Goal: Information Seeking & Learning: Learn about a topic

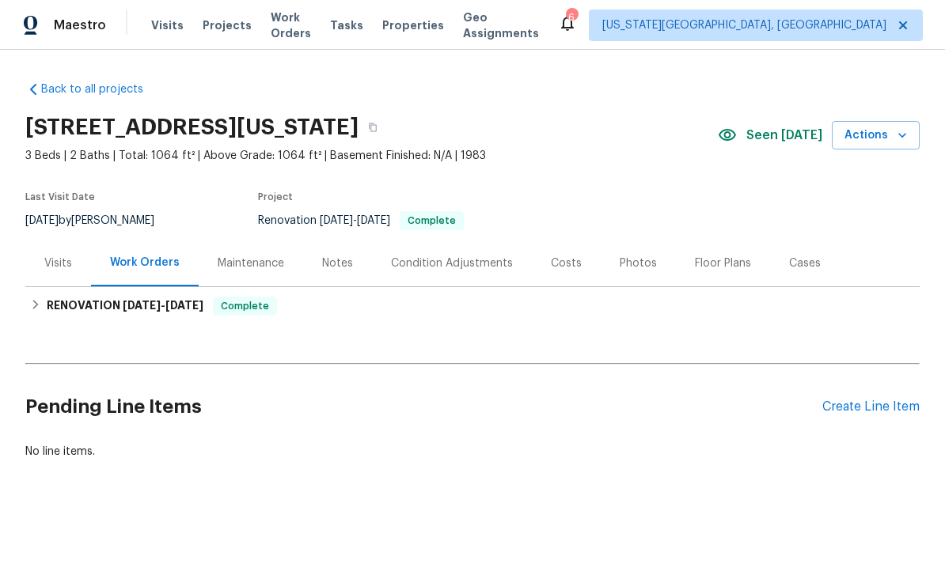
click at [419, 25] on span "Properties" at bounding box center [413, 25] width 62 height 16
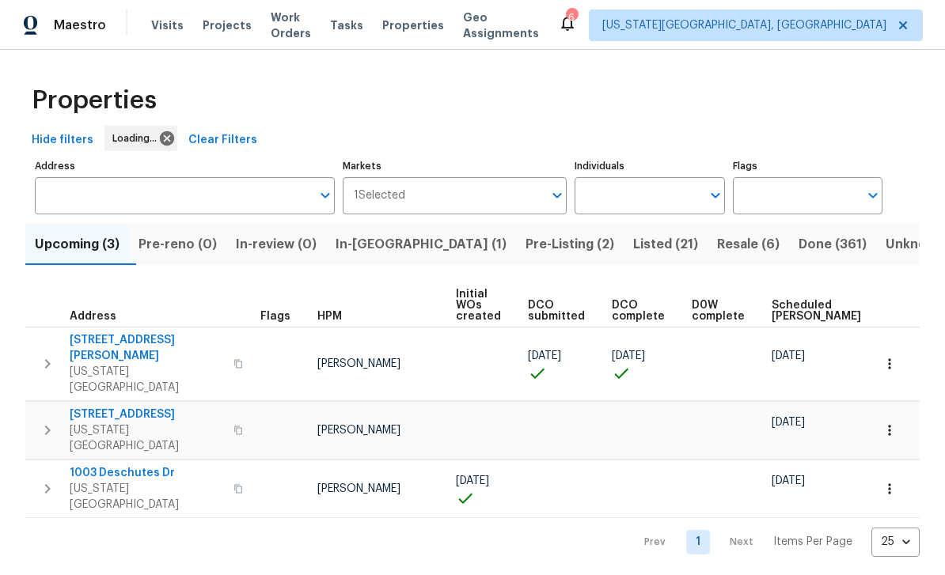
click at [717, 237] on span "Resale (6)" at bounding box center [748, 244] width 63 height 22
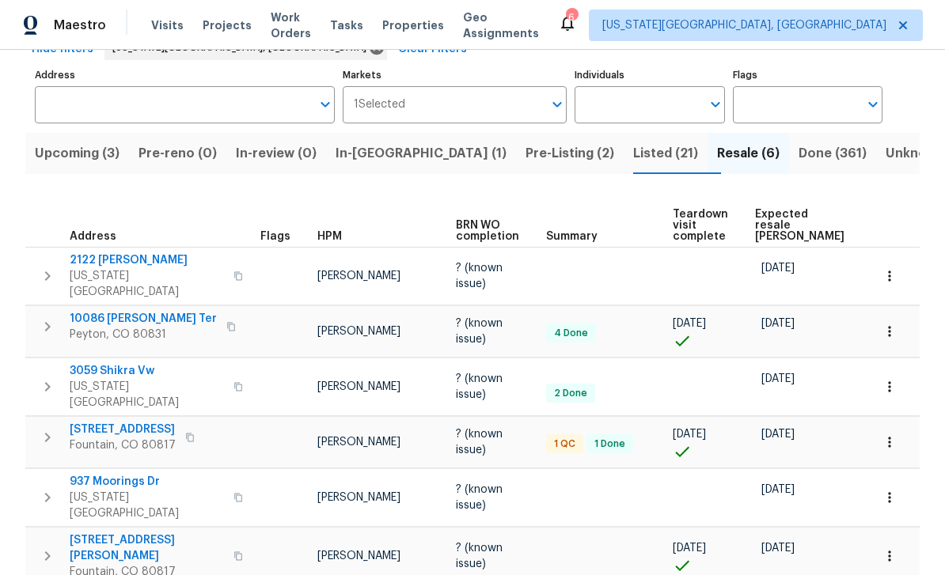
scroll to position [90, 0]
click at [127, 328] on span "Peyton, CO 80831" at bounding box center [143, 336] width 147 height 16
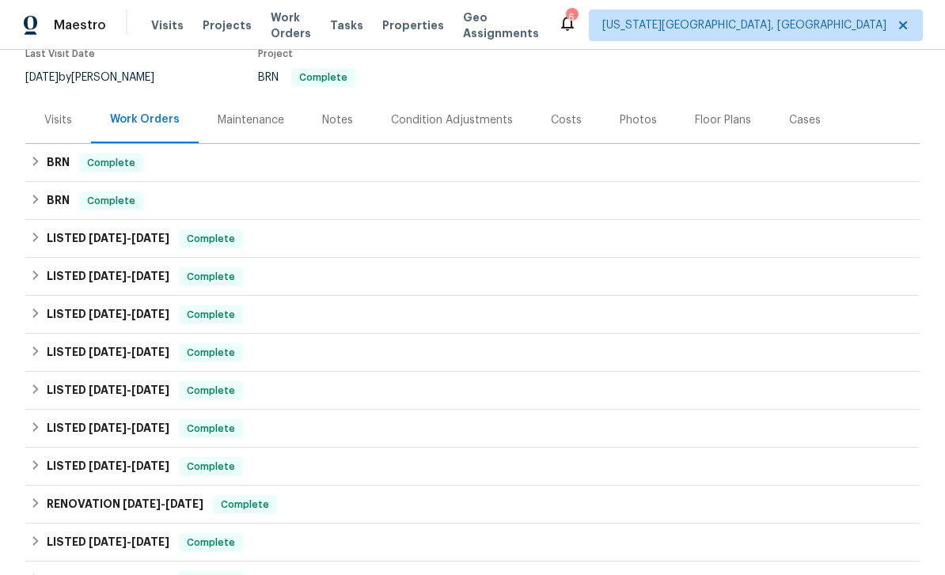
scroll to position [160, 0]
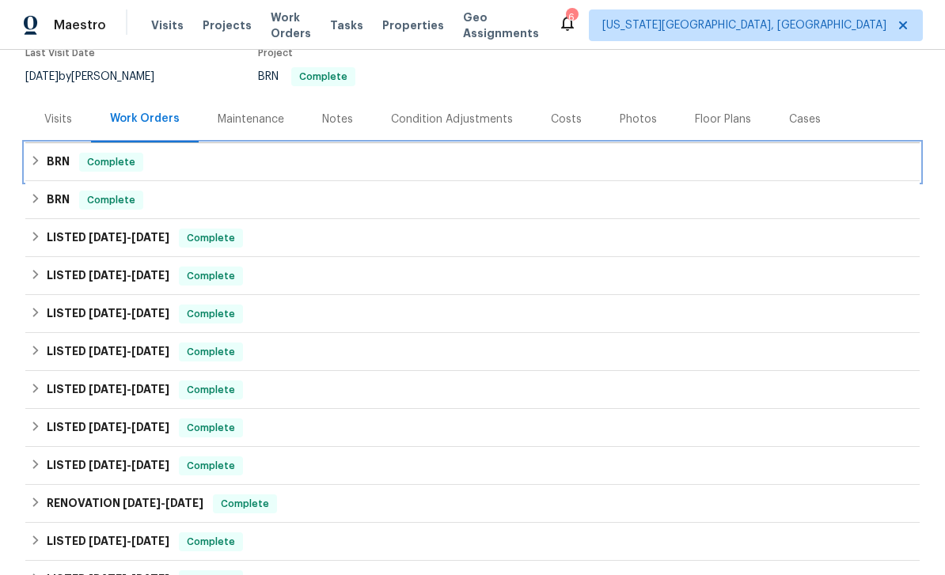
click at [651, 153] on div "BRN Complete" at bounding box center [472, 162] width 885 height 19
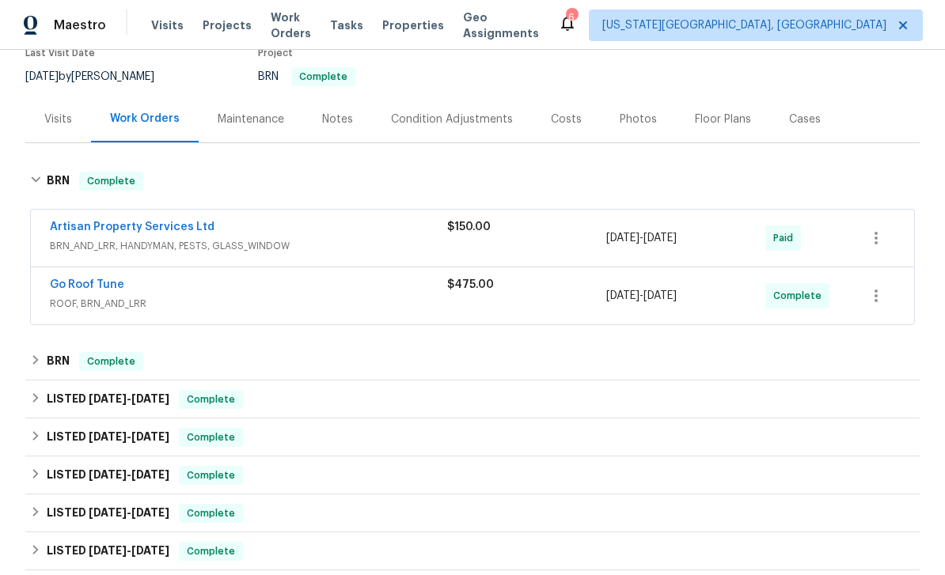
click at [531, 233] on div "$150.00" at bounding box center [526, 238] width 159 height 38
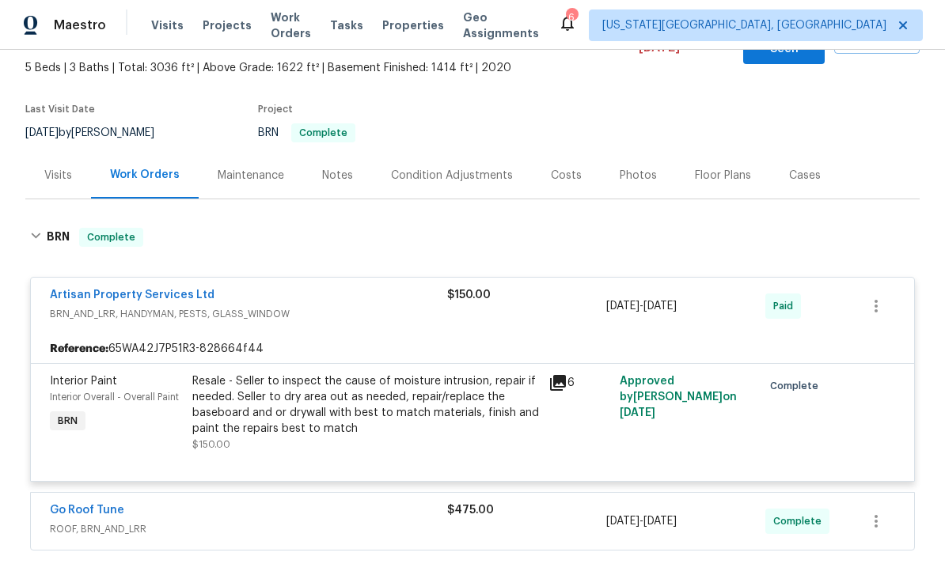
scroll to position [106, 0]
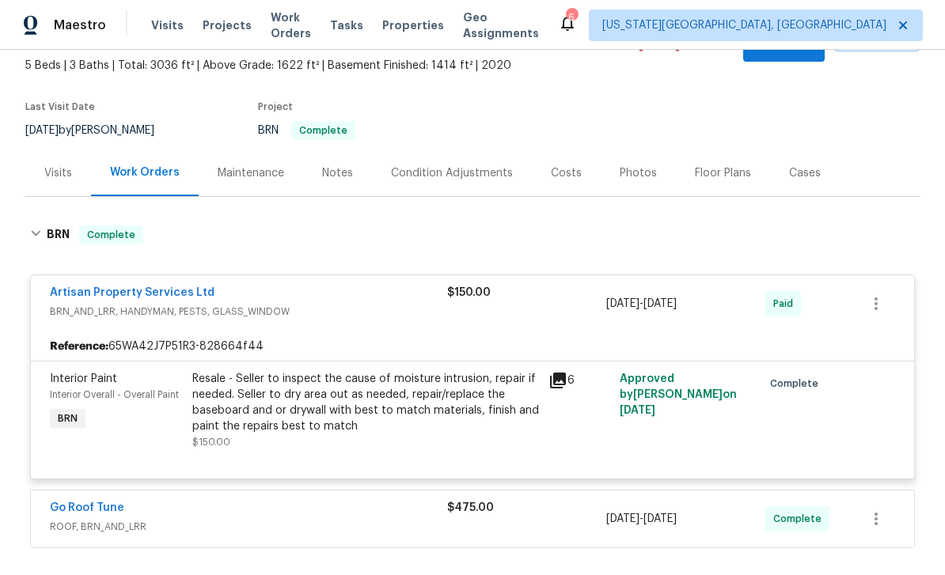
click at [145, 287] on link "Artisan Property Services Ltd" at bounding box center [132, 292] width 165 height 11
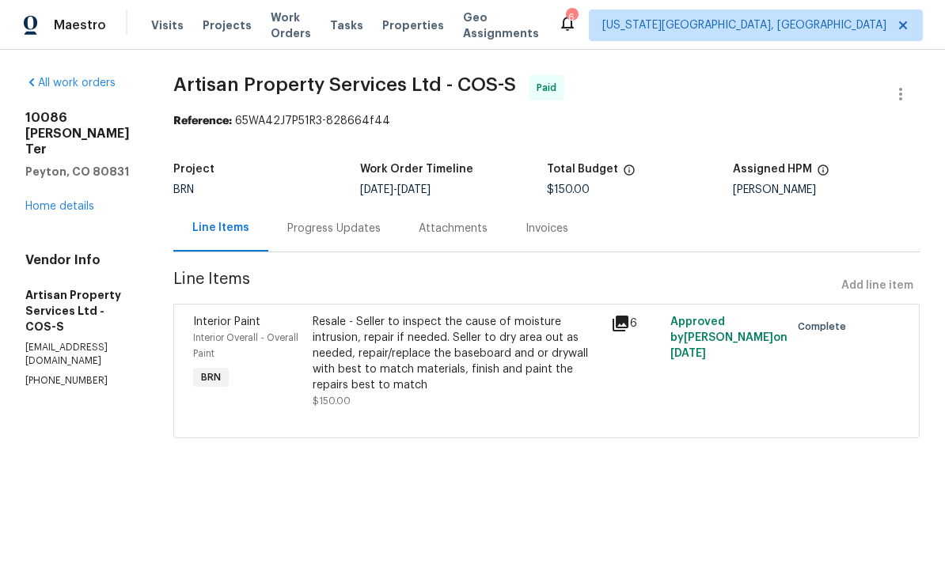
click at [346, 233] on div "Progress Updates" at bounding box center [333, 229] width 93 height 16
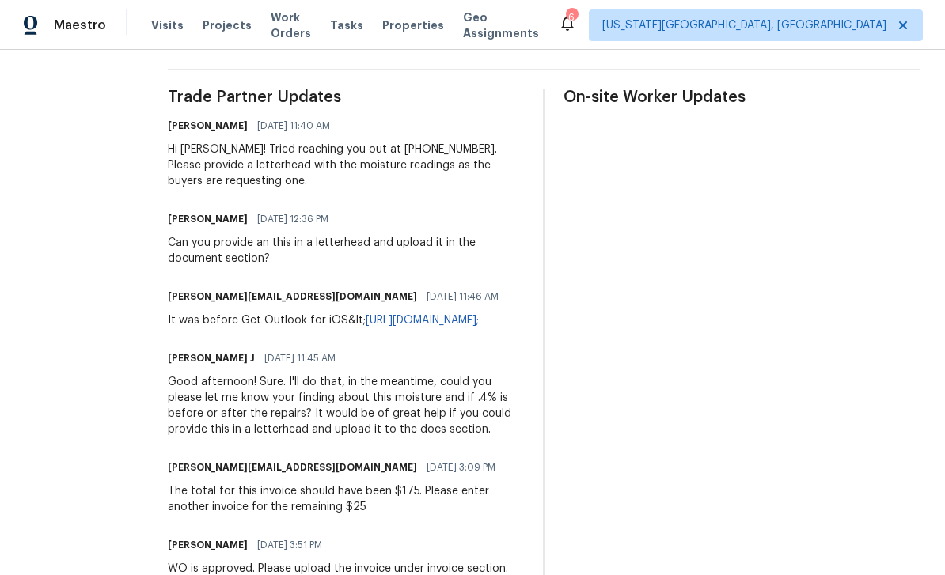
scroll to position [447, 0]
click at [925, 335] on div "All work orders 10086 Henman Ter Peyton, CO 80831 Home details Vendor Info Arti…" at bounding box center [472, 547] width 945 height 1888
click at [294, 435] on div "Good afternoon! Sure. I'll do that, in the meantime, could you please let me kn…" at bounding box center [346, 406] width 356 height 63
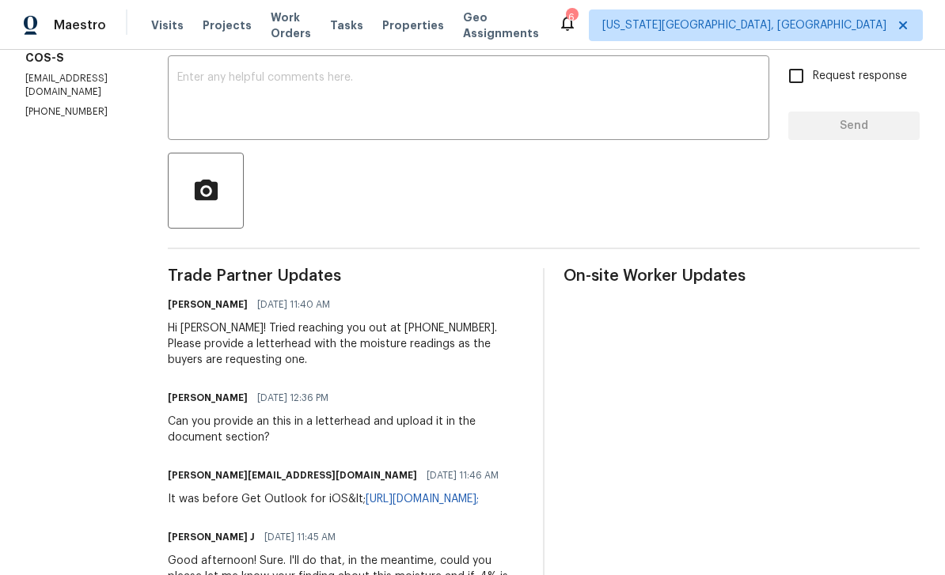
scroll to position [220, 0]
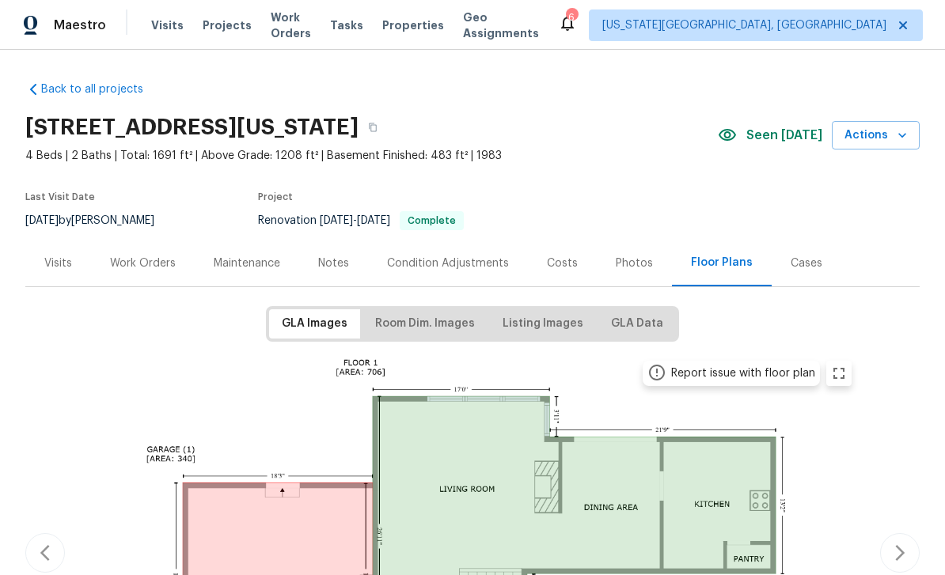
click at [650, 251] on div "Photos" at bounding box center [634, 263] width 75 height 47
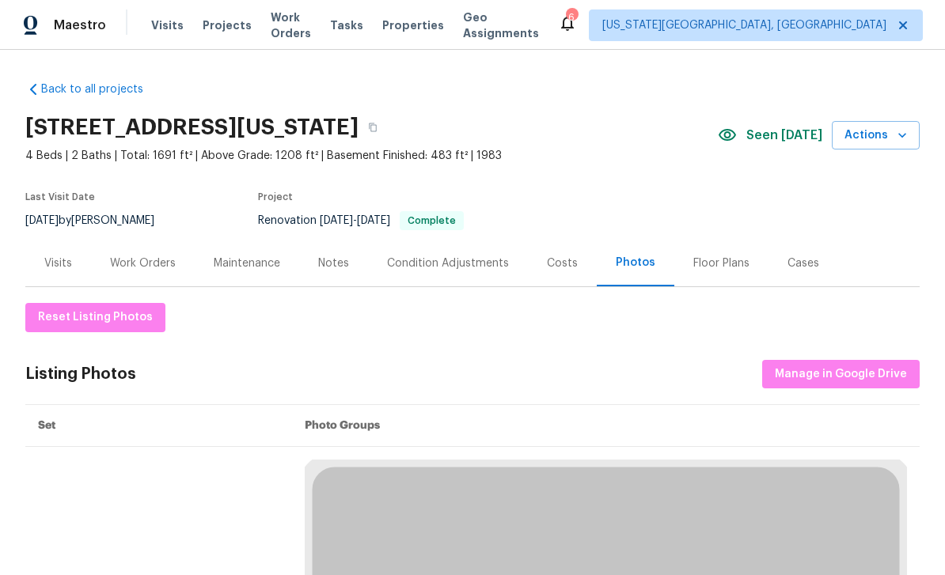
click at [735, 258] on div "Floor Plans" at bounding box center [721, 264] width 56 height 16
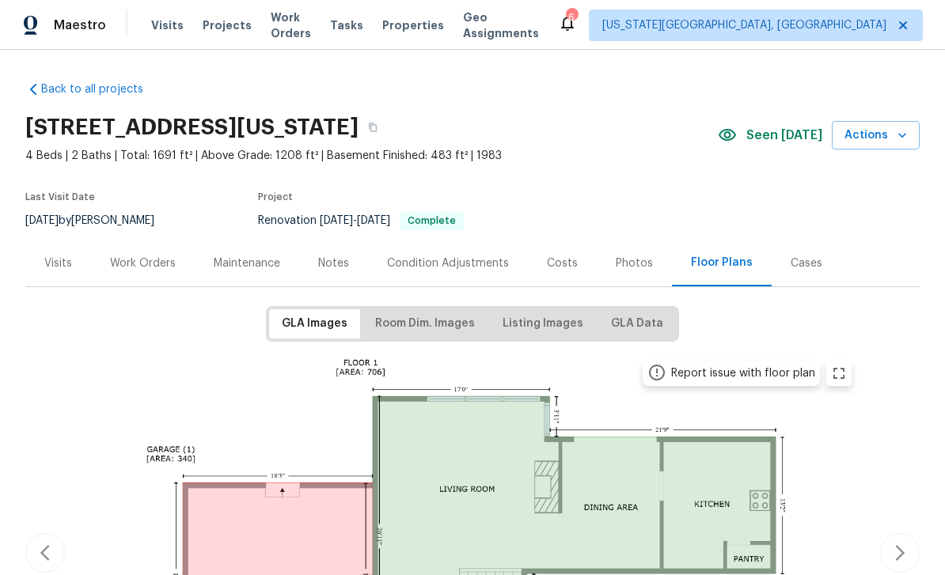
click at [559, 260] on div "Costs" at bounding box center [562, 264] width 31 height 16
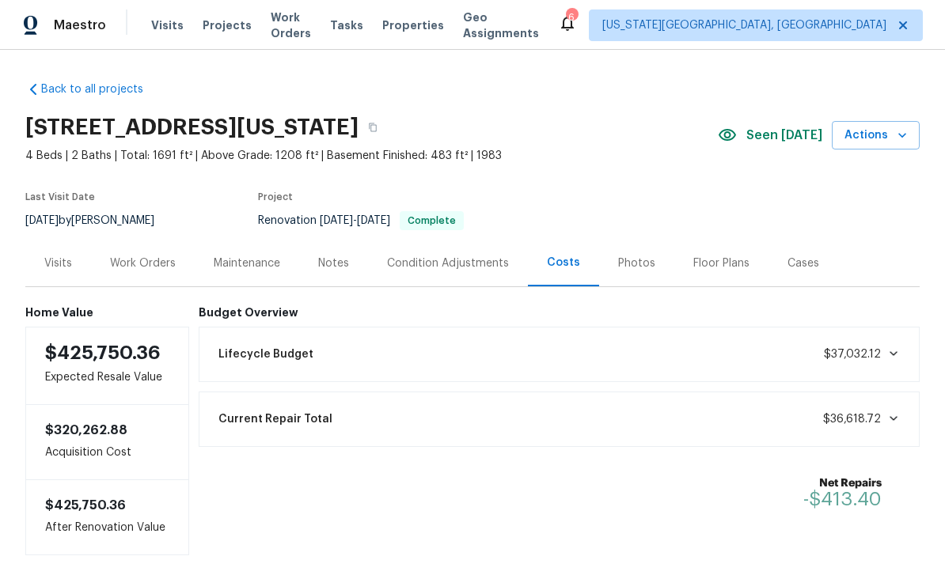
click at [624, 268] on div "Photos" at bounding box center [636, 264] width 37 height 16
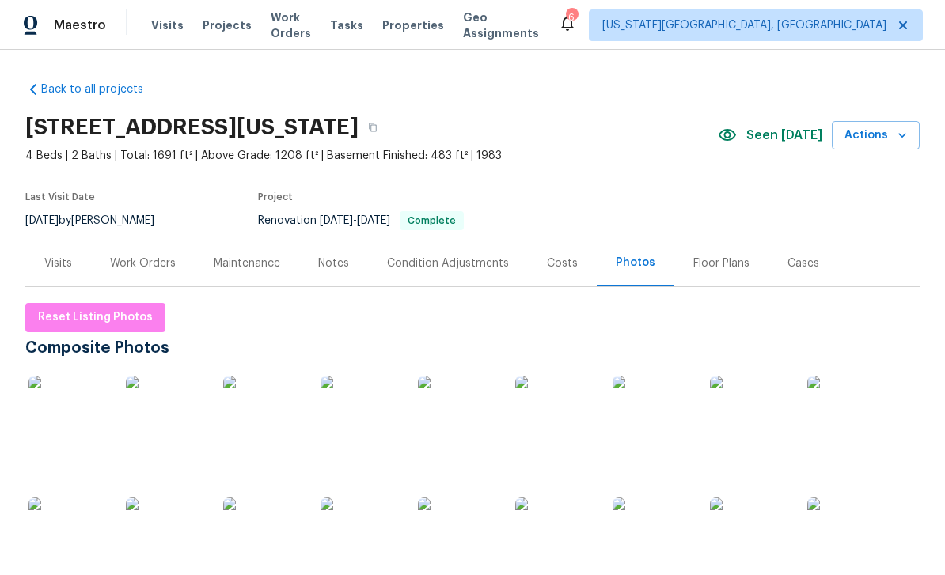
click at [718, 252] on div "Floor Plans" at bounding box center [721, 263] width 94 height 47
